Goal: Task Accomplishment & Management: Complete application form

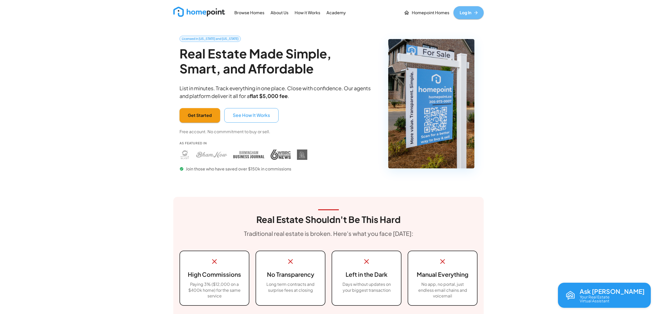
click at [460, 11] on link "Log In" at bounding box center [468, 12] width 30 height 13
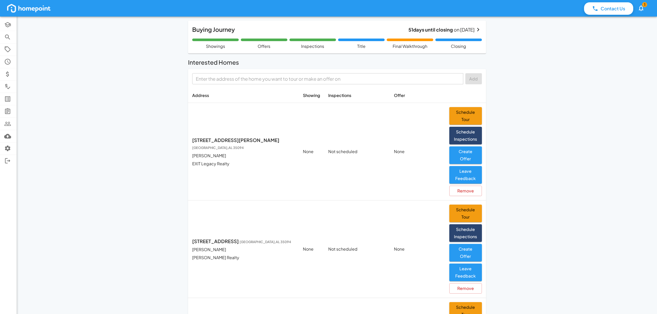
click at [236, 80] on input "text" at bounding box center [327, 79] width 267 height 8
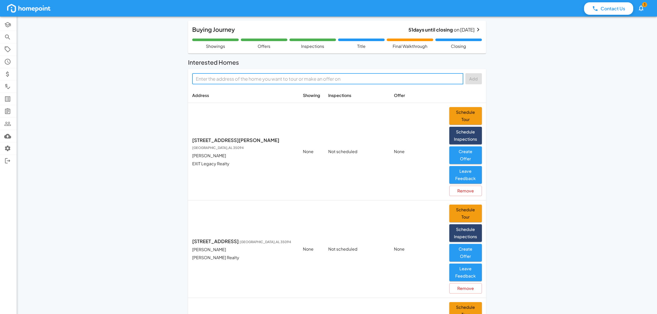
paste input "[STREET_ADDRESS][PERSON_NAME][PERSON_NAME]"
click at [281, 93] on span "[STREET_ADDRESS][PERSON_NAME][PERSON_NAME]" at bounding box center [257, 91] width 123 height 7
type input "[STREET_ADDRESS][PERSON_NAME][PERSON_NAME]"
click at [472, 78] on button "Add" at bounding box center [473, 78] width 17 height 11
